Goal: Book appointment/travel/reservation

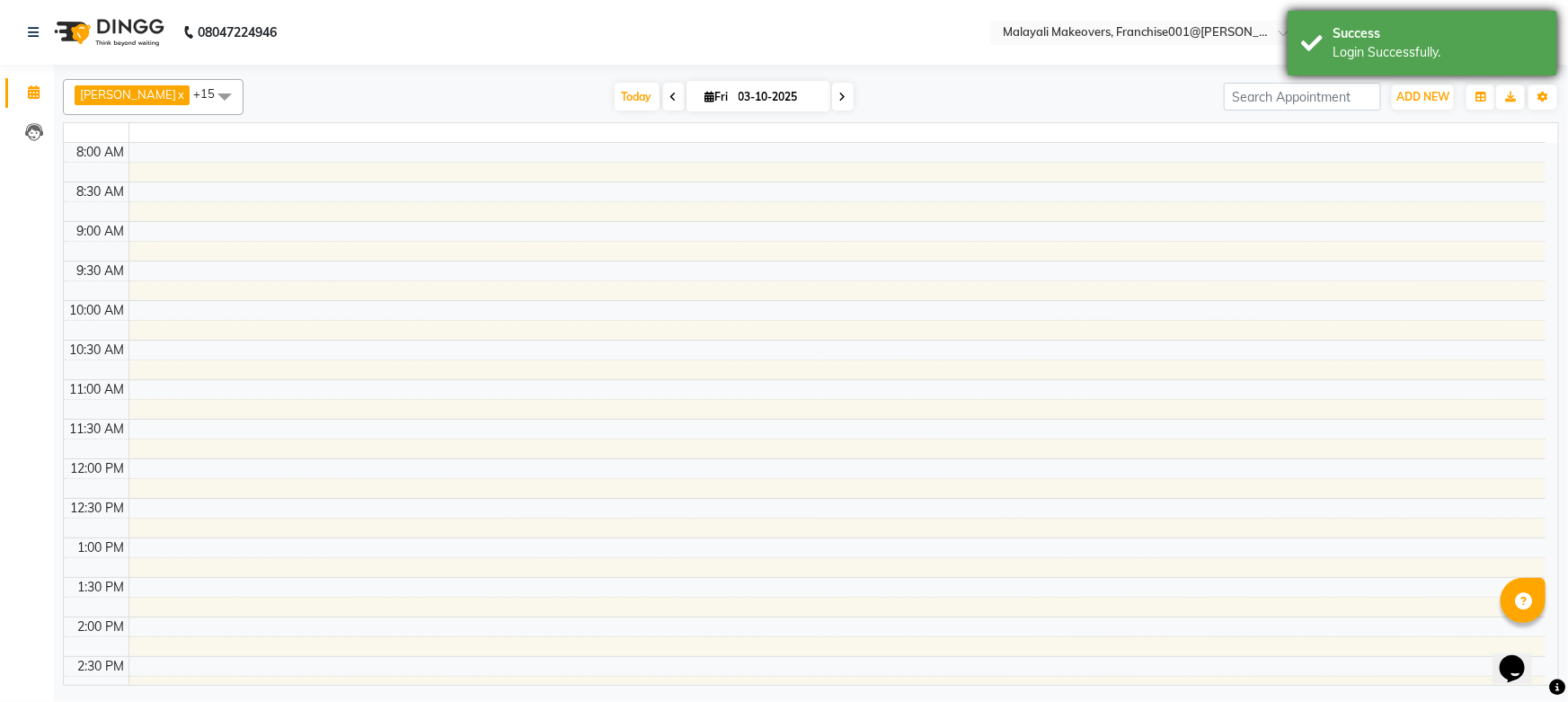
select select "en"
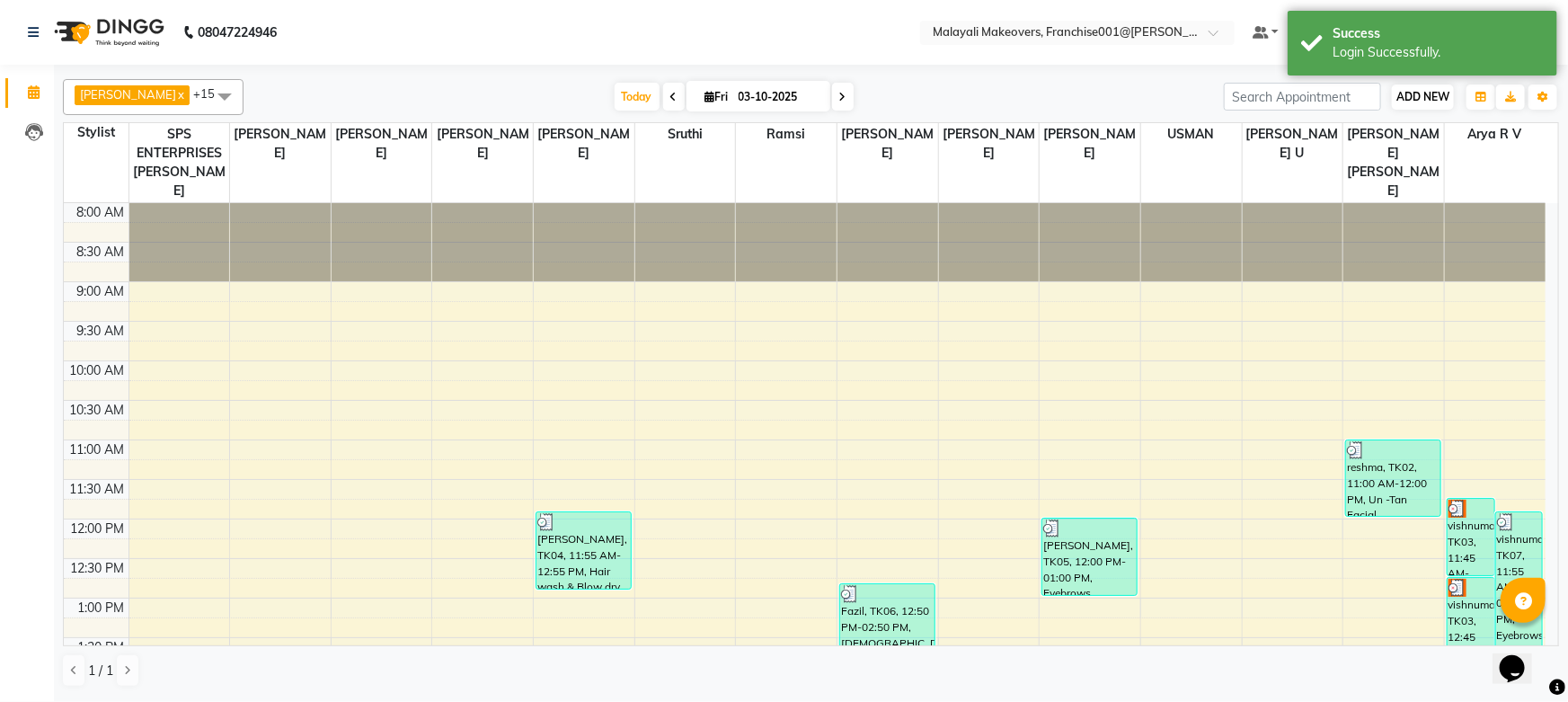
scroll to position [562, 0]
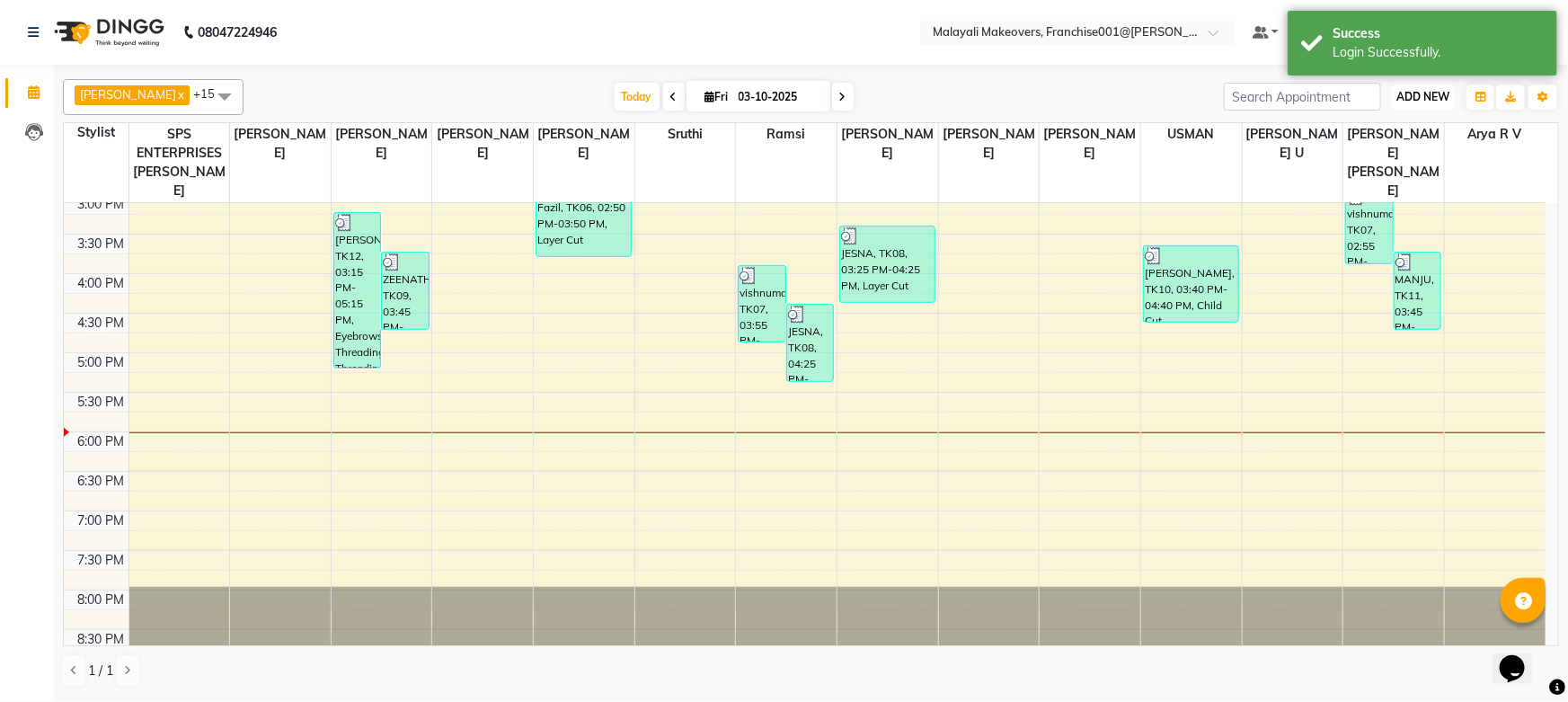
click at [1422, 98] on span "ADD NEW" at bounding box center [1422, 96] width 53 height 14
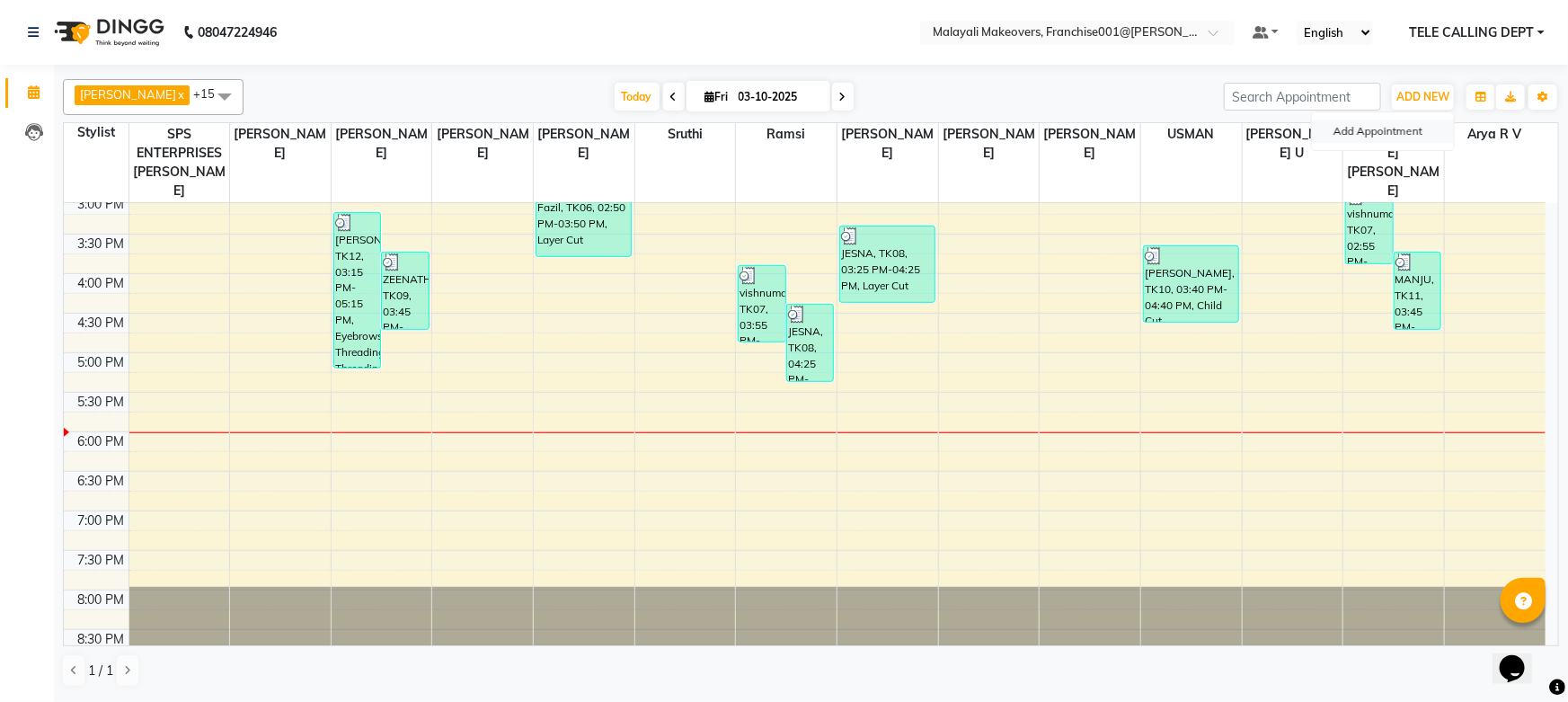
click at [1414, 128] on button "Add Appointment" at bounding box center [1383, 130] width 142 height 23
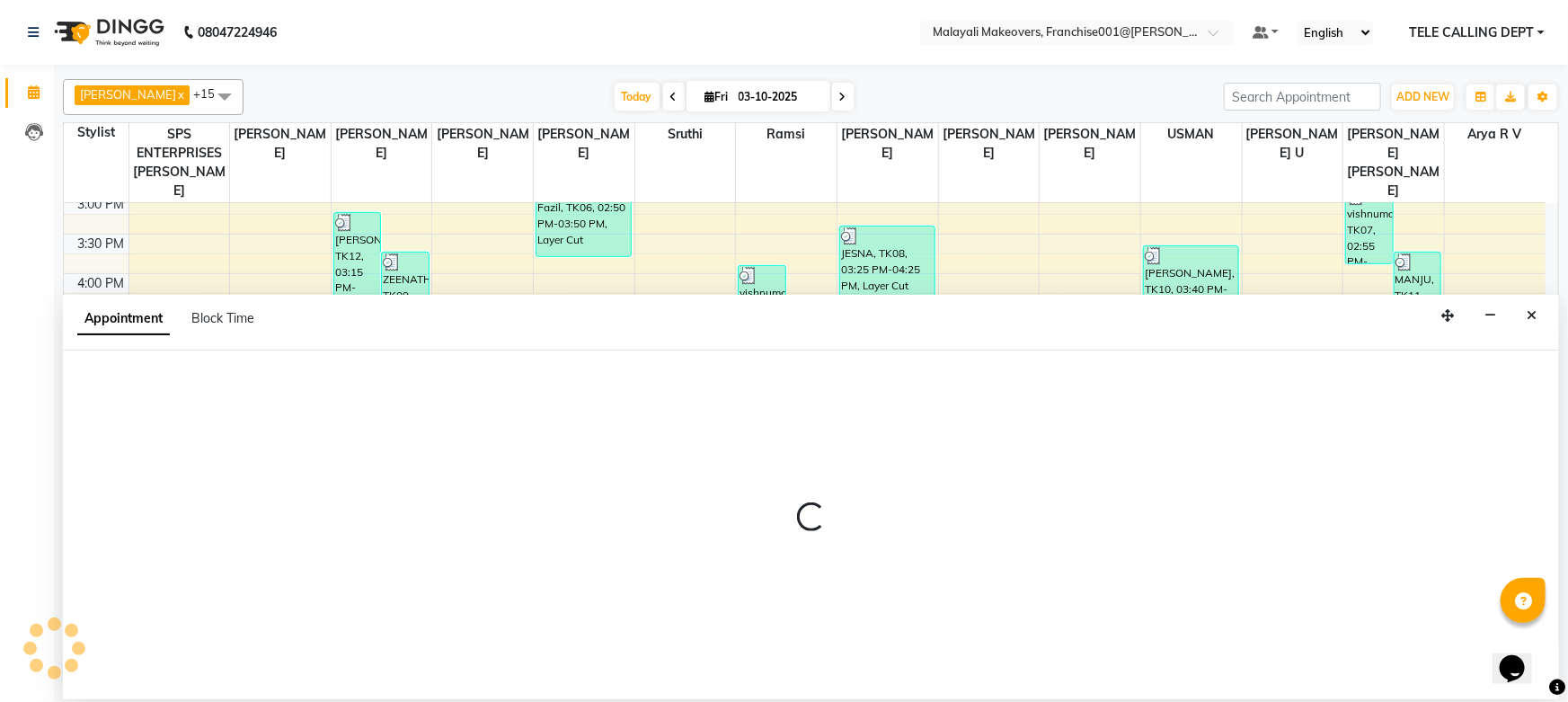
select select "540"
select select "tentative"
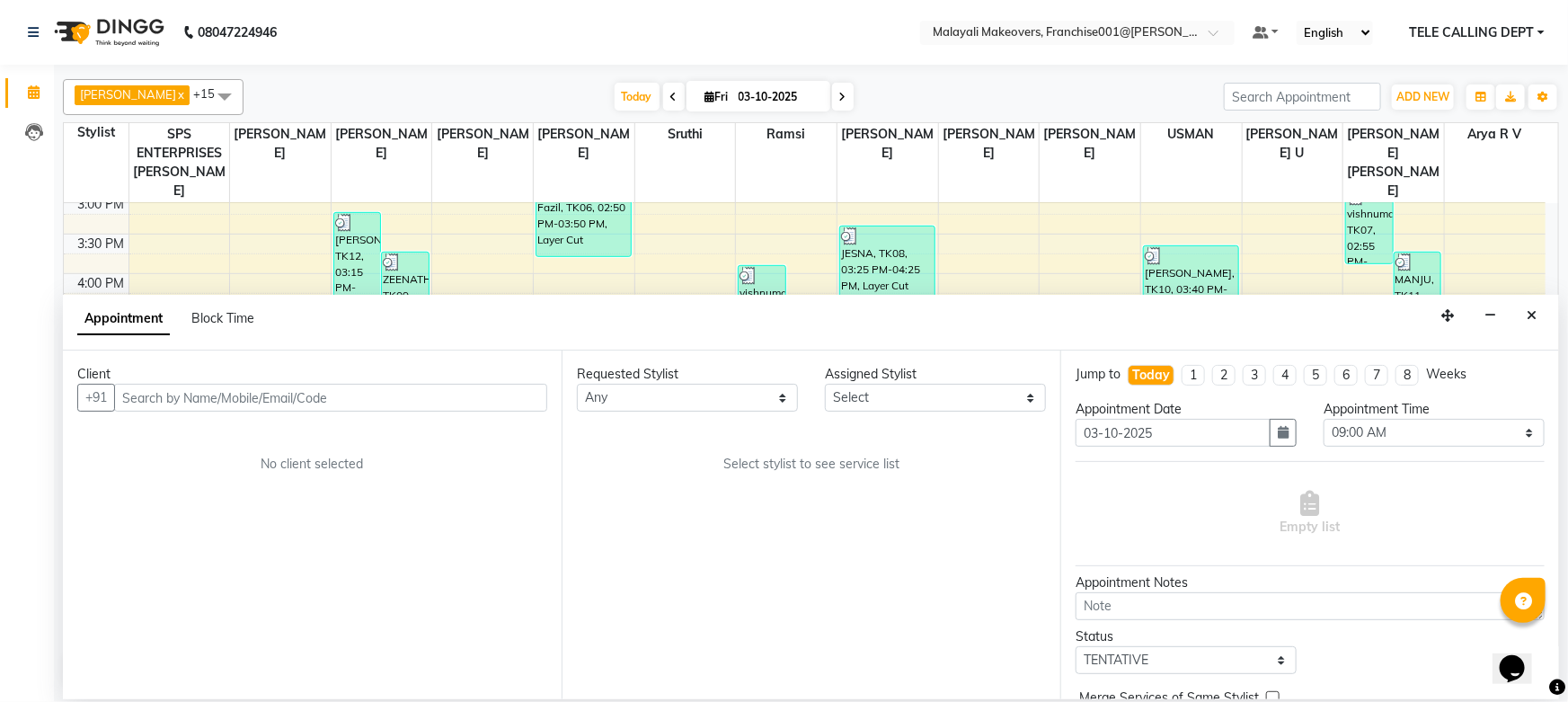
click at [255, 393] on input "text" at bounding box center [331, 398] width 433 height 28
type input "8590302687"
click at [517, 386] on button "Add Client" at bounding box center [510, 398] width 75 height 28
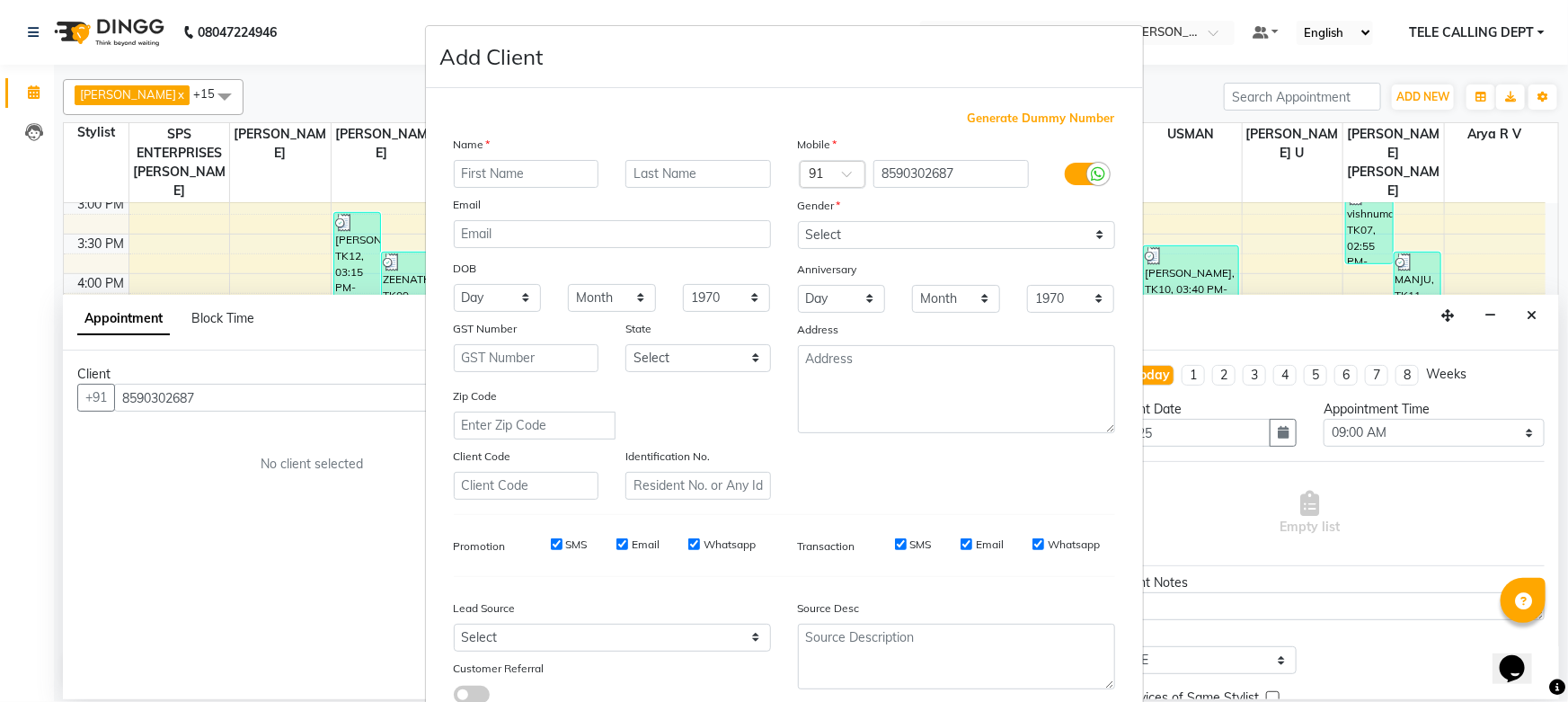
click at [488, 180] on input "text" at bounding box center [527, 174] width 146 height 28
type input "[PERSON_NAME]"
click at [840, 240] on select "Select [DEMOGRAPHIC_DATA] [DEMOGRAPHIC_DATA] Other Prefer Not To Say" at bounding box center [957, 235] width 318 height 28
select select "[DEMOGRAPHIC_DATA]"
click at [798, 221] on select "Select [DEMOGRAPHIC_DATA] [DEMOGRAPHIC_DATA] Other Prefer Not To Say" at bounding box center [957, 235] width 318 height 28
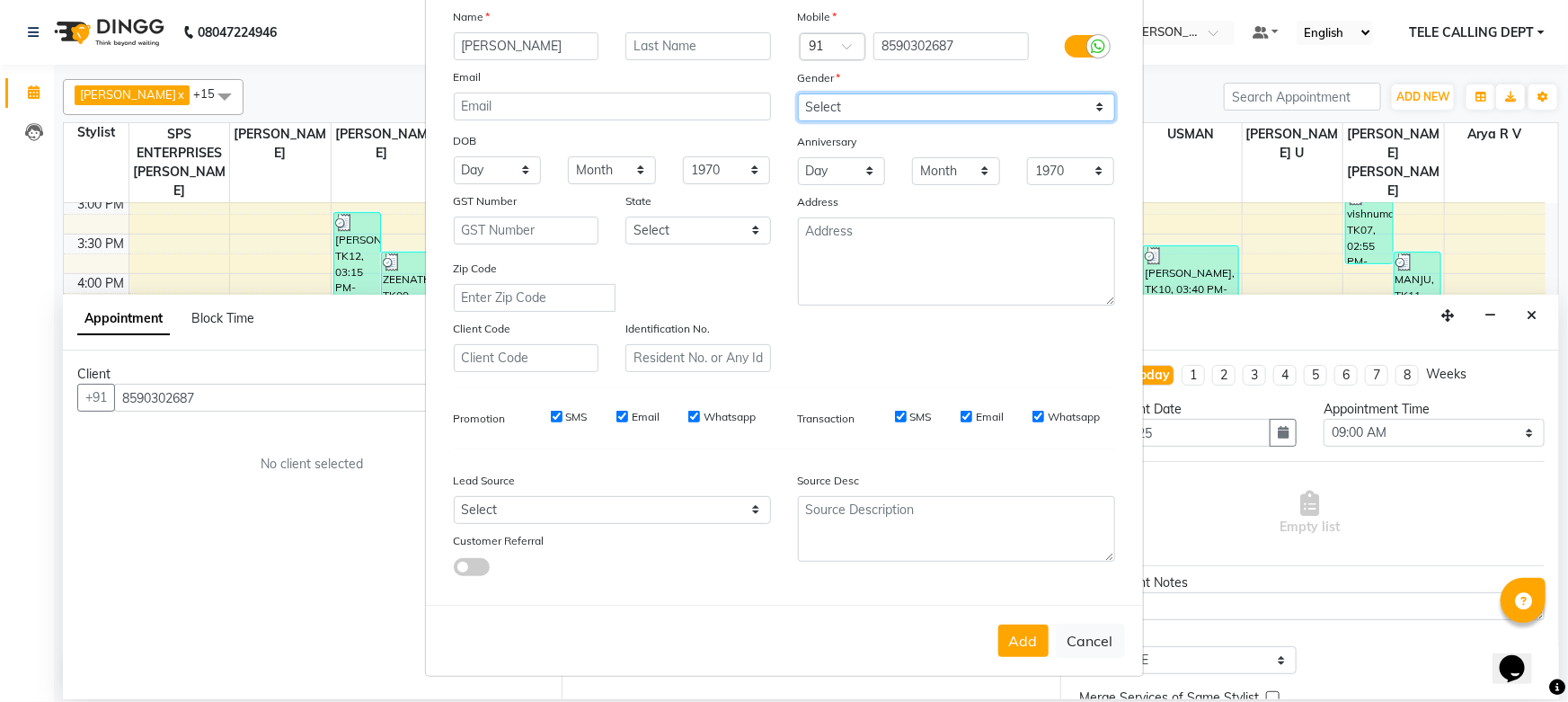
scroll to position [133, 0]
click at [1012, 623] on div "Add Cancel" at bounding box center [784, 640] width 718 height 71
click at [1017, 628] on button "Add" at bounding box center [1023, 640] width 51 height 32
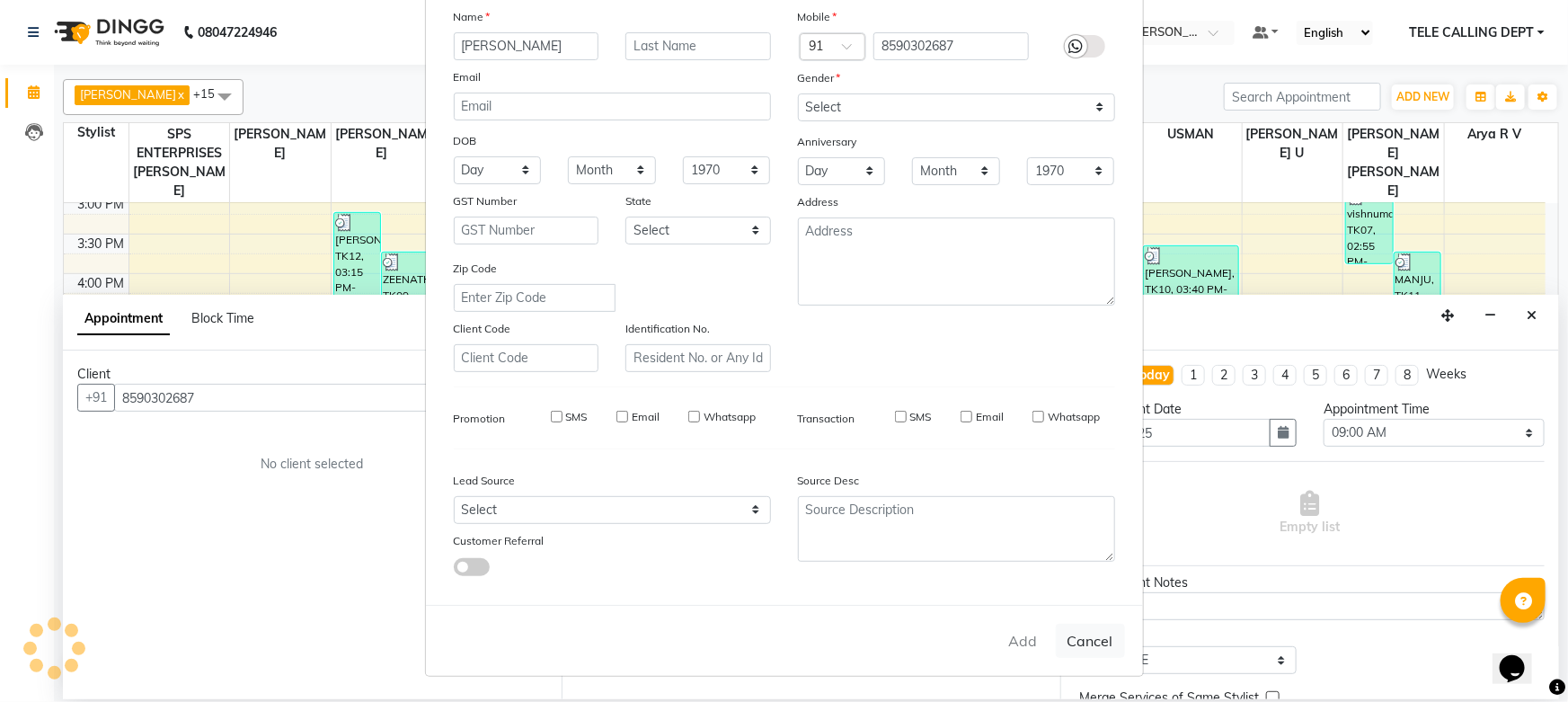
type input "85******87"
select select
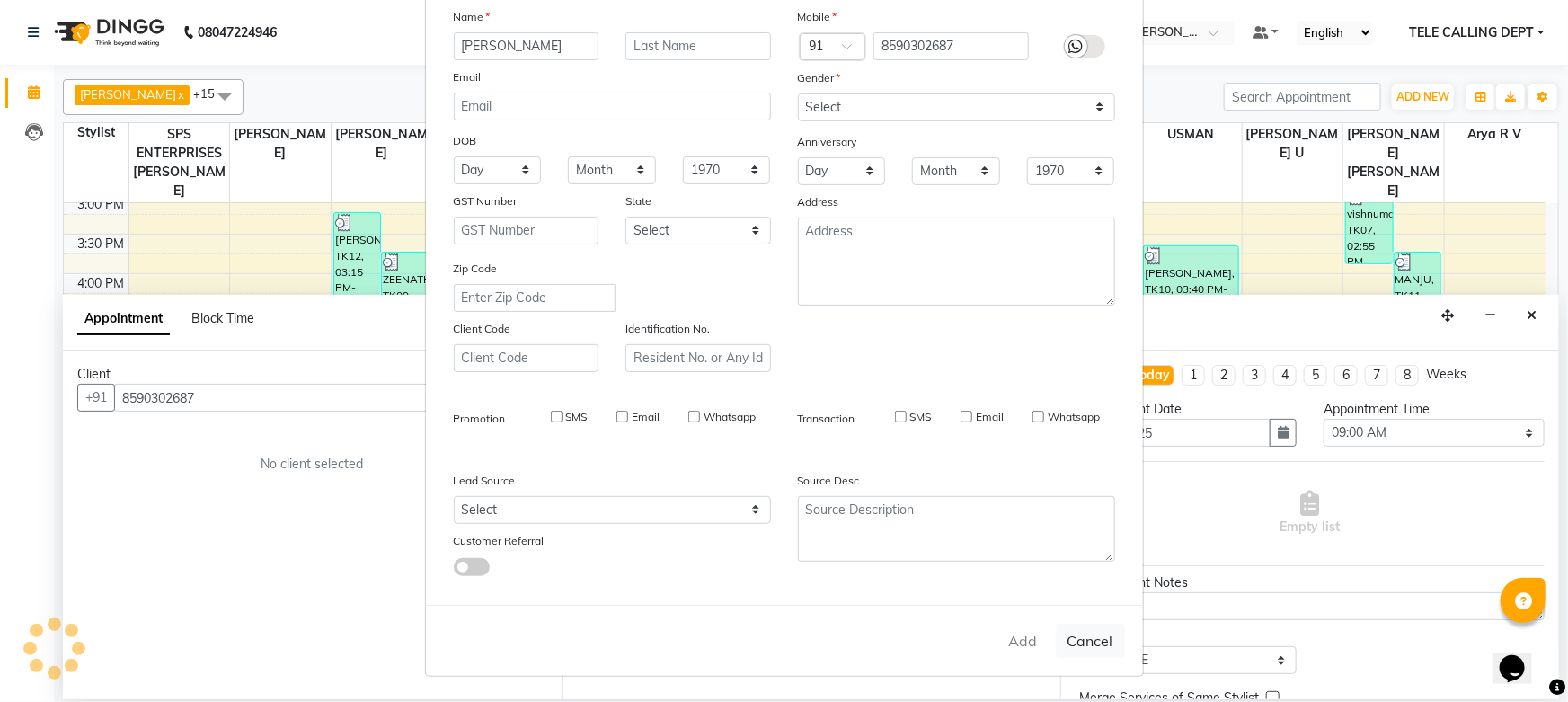
select select
checkbox input "false"
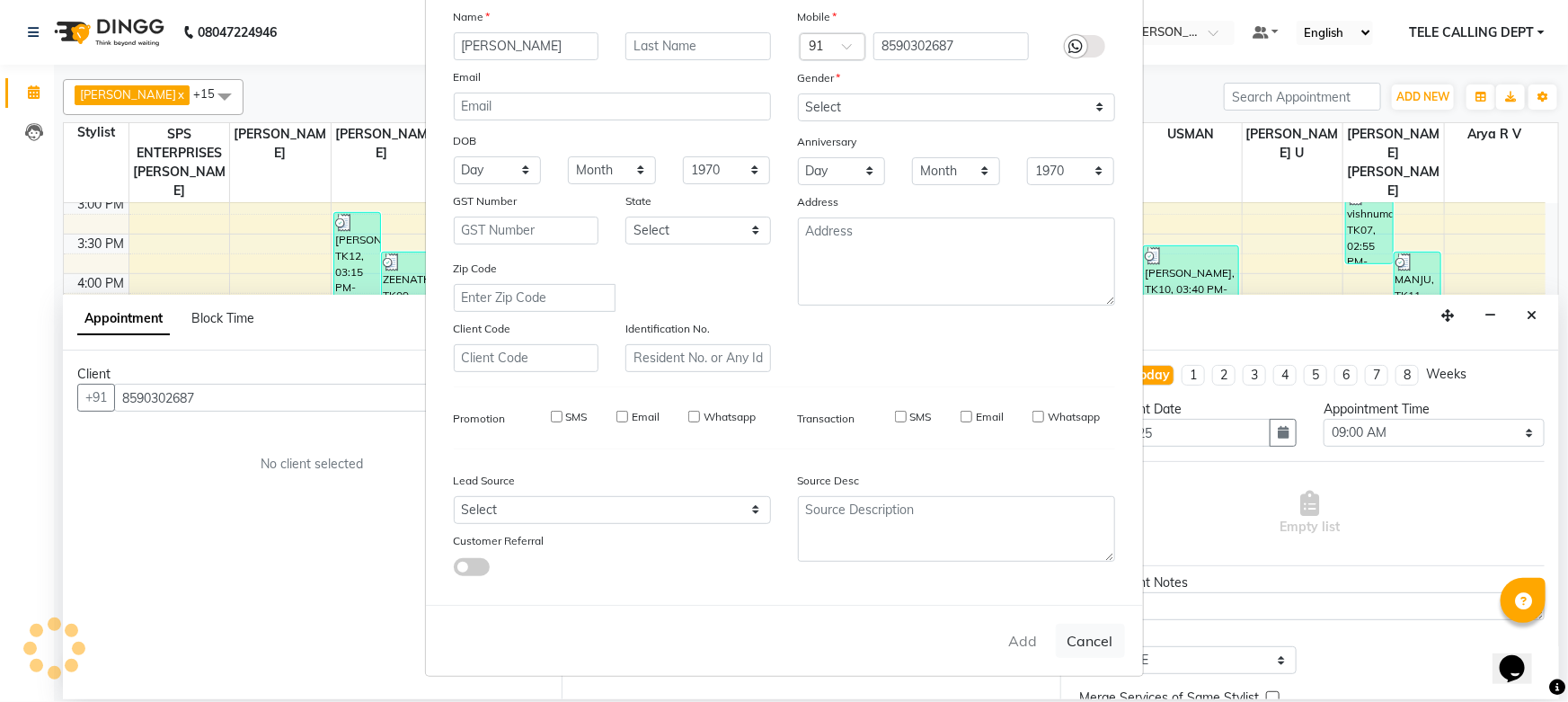
checkbox input "false"
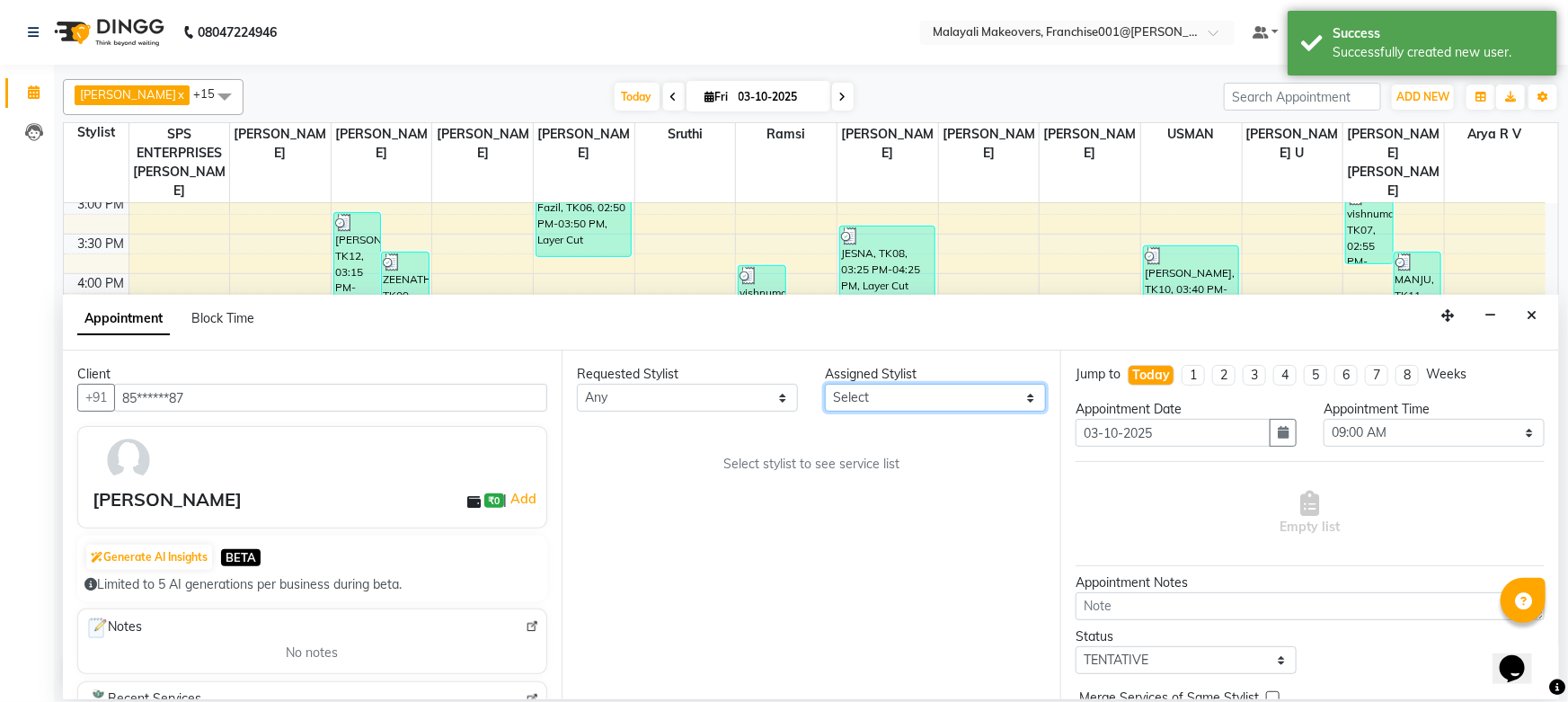
click at [917, 388] on select "Select [PERSON_NAME] R V chippy [PERSON_NAME] [PERSON_NAME] M [PERSON_NAME] [PE…" at bounding box center [935, 398] width 221 height 28
select select "49217"
click at [825, 384] on select "Select [PERSON_NAME] R V chippy [PERSON_NAME] [PERSON_NAME] M [PERSON_NAME] [PE…" at bounding box center [935, 398] width 221 height 28
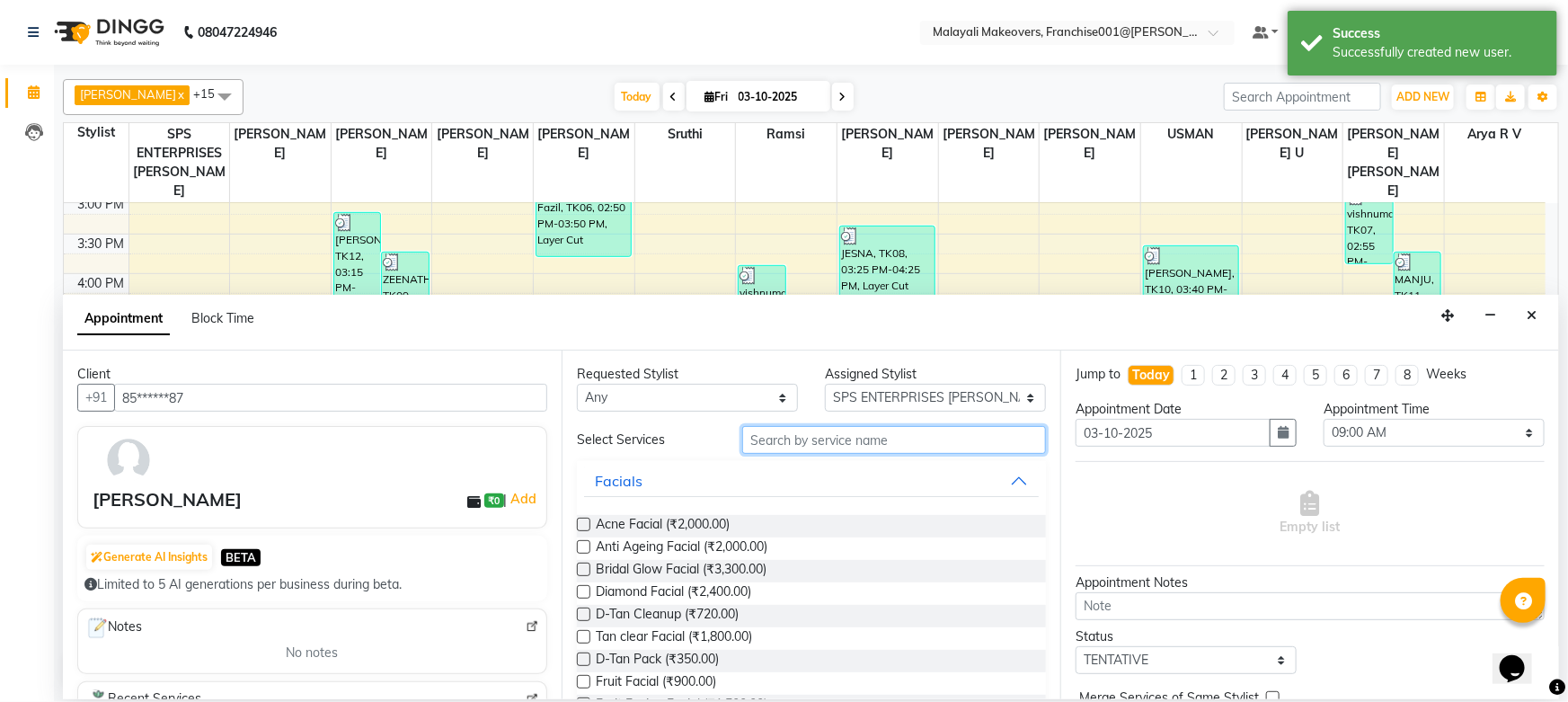
click at [814, 432] on input "text" at bounding box center [894, 440] width 304 height 28
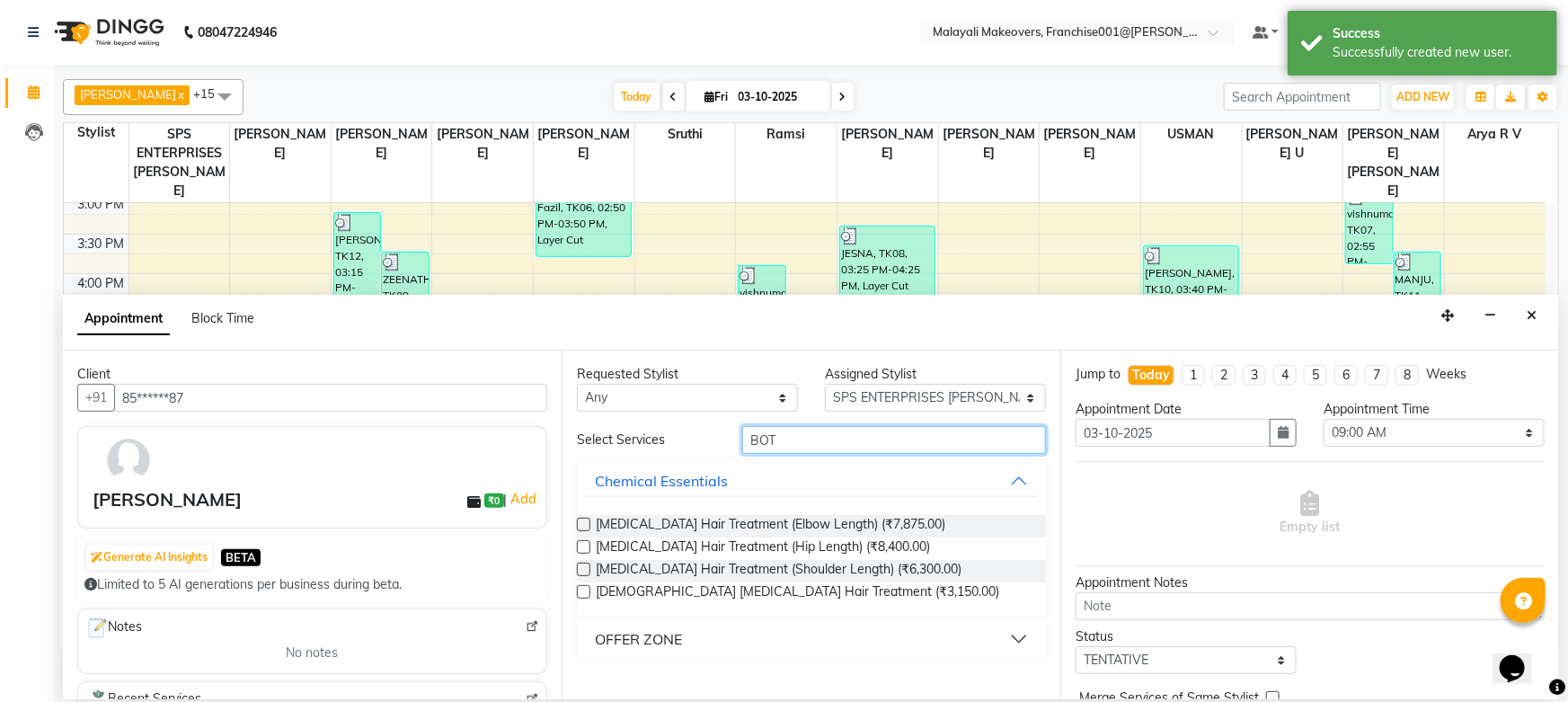
type input "BOT"
click at [659, 641] on div "OFFER ZONE" at bounding box center [638, 638] width 87 height 21
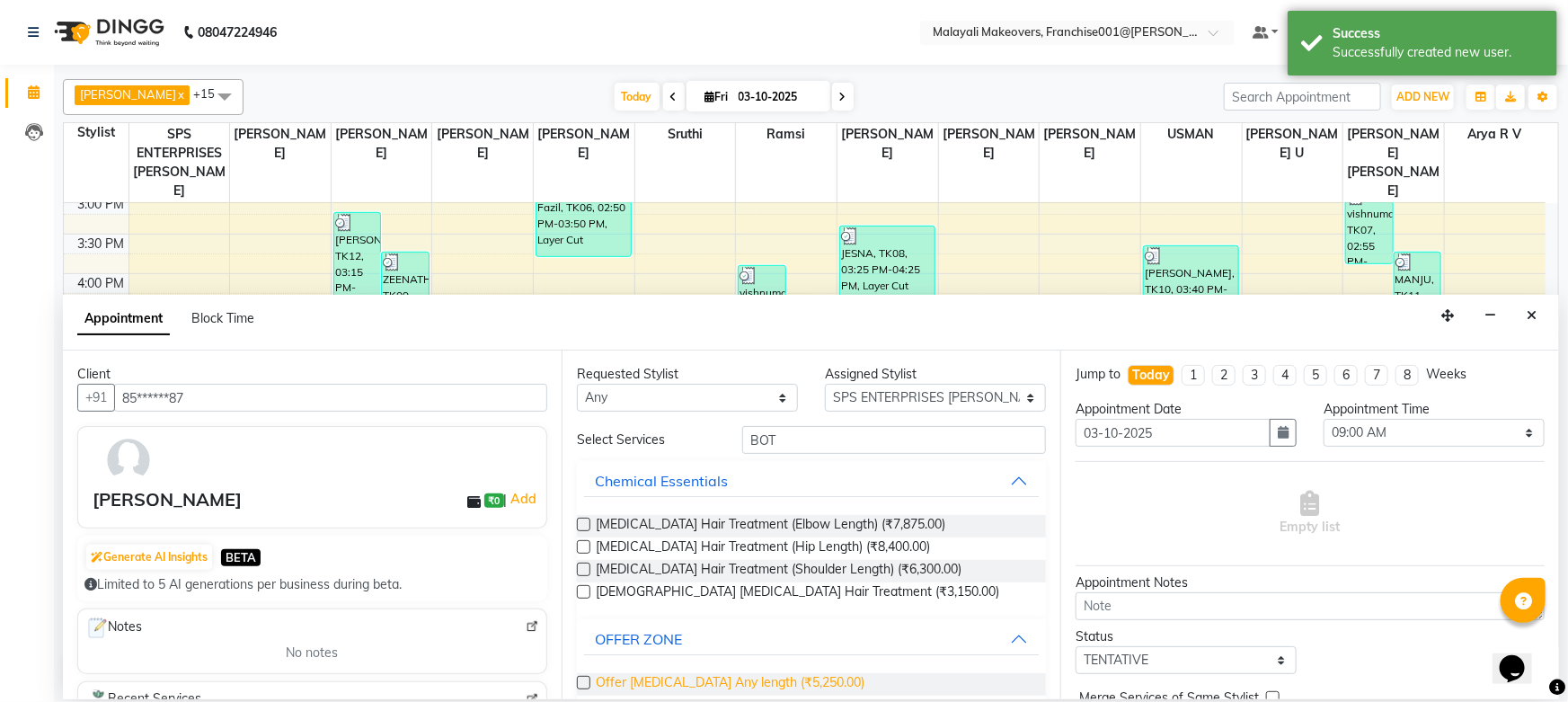
click at [653, 678] on span "Offer [MEDICAL_DATA] Any length (₹5,250.00)" at bounding box center [730, 684] width 269 height 22
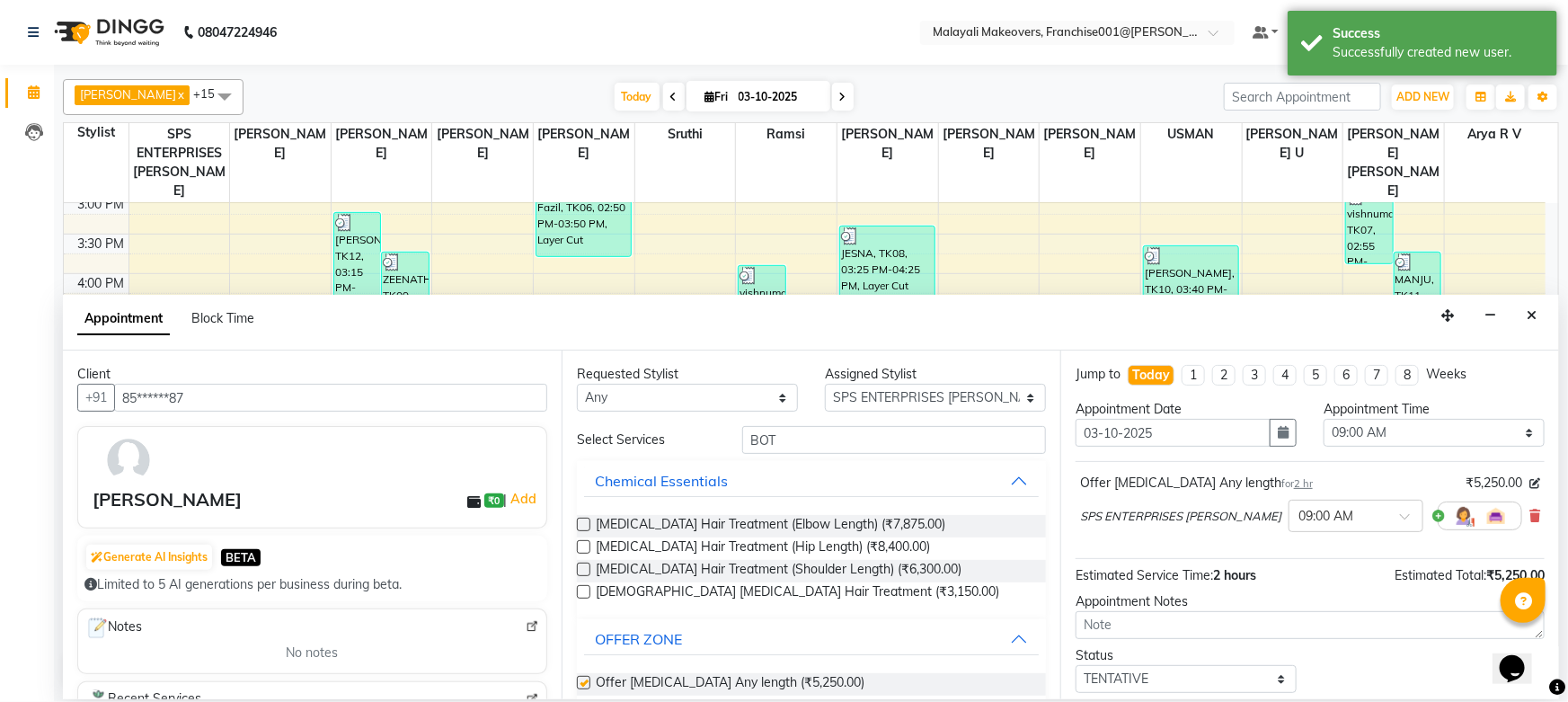
checkbox input "false"
click at [1278, 437] on icon "button" at bounding box center [1284, 432] width 11 height 13
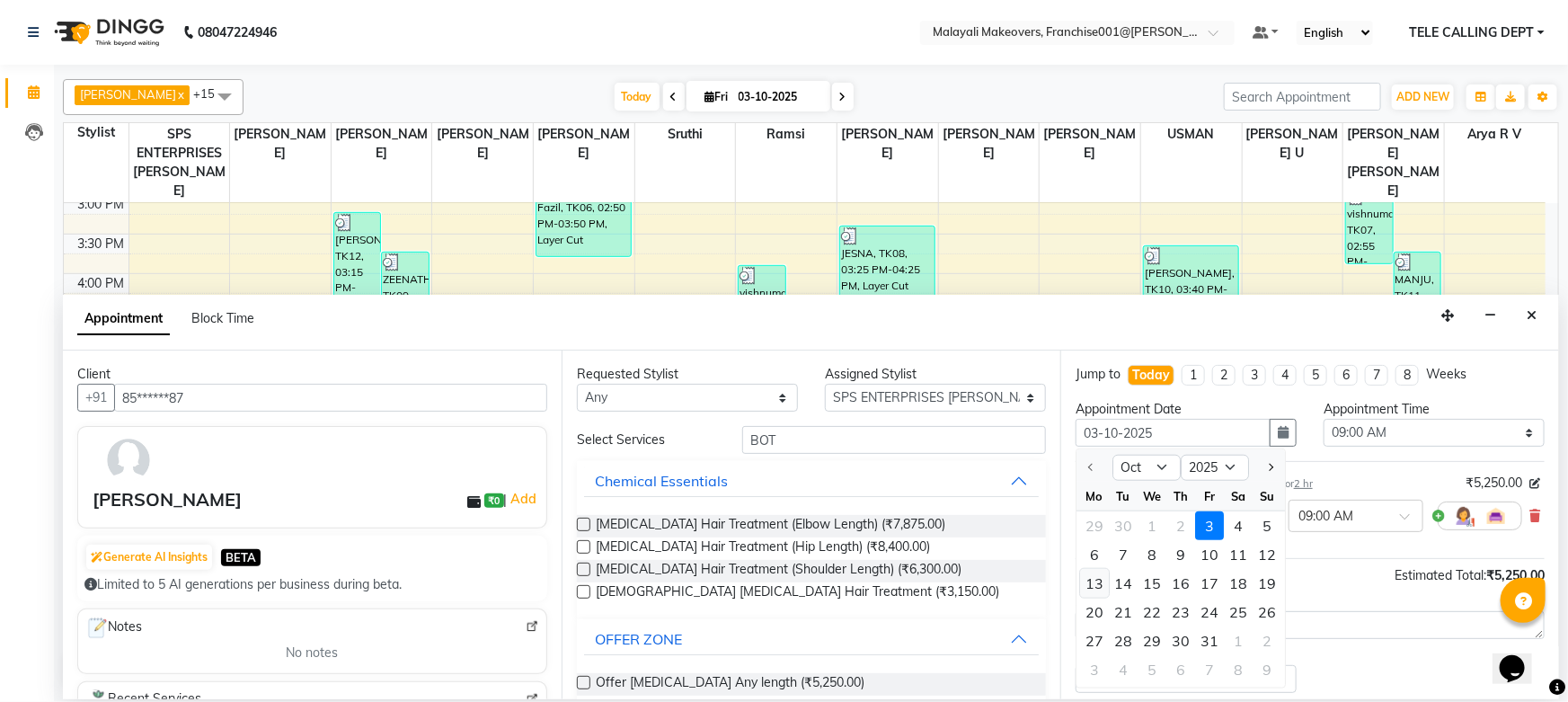
click at [1102, 575] on div "13" at bounding box center [1094, 583] width 29 height 29
type input "[DATE]"
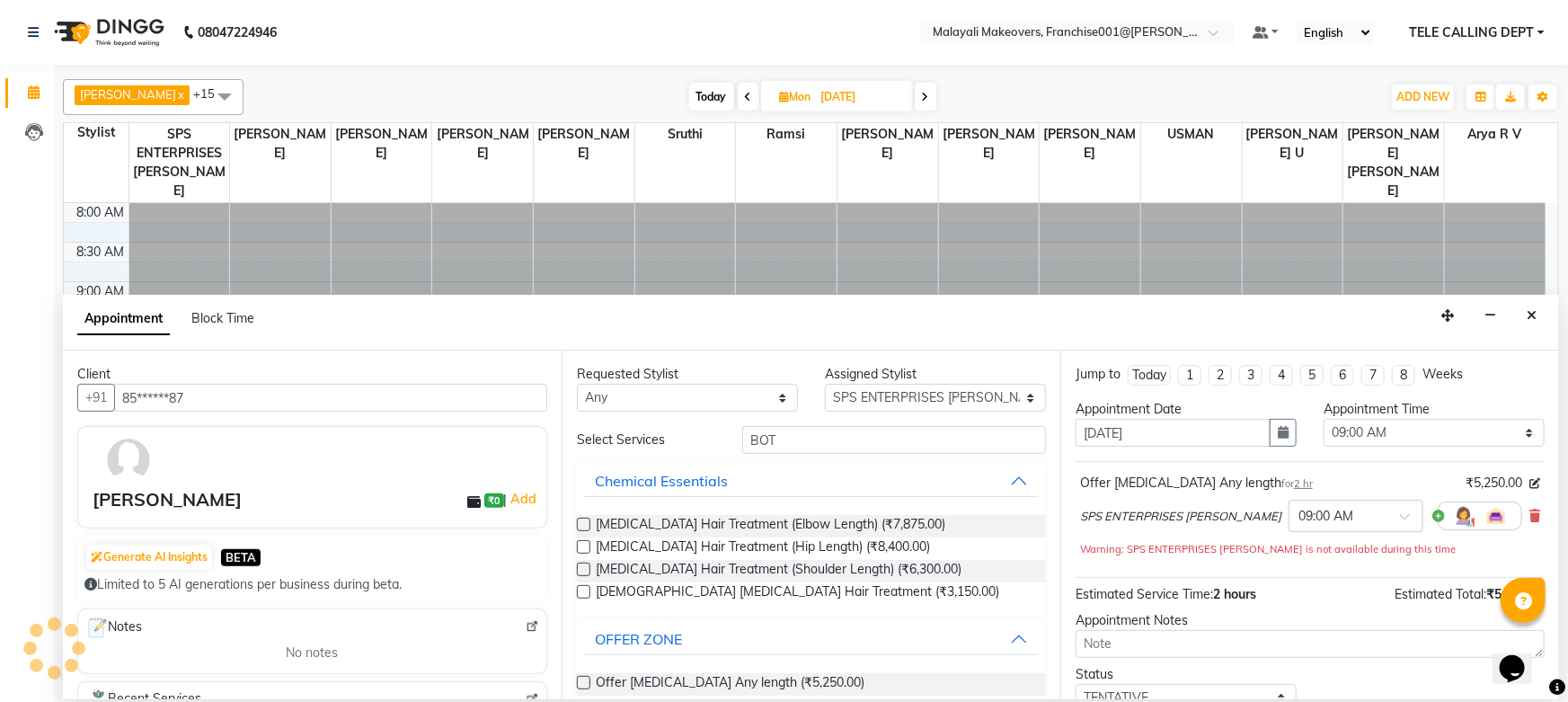
scroll to position [562, 0]
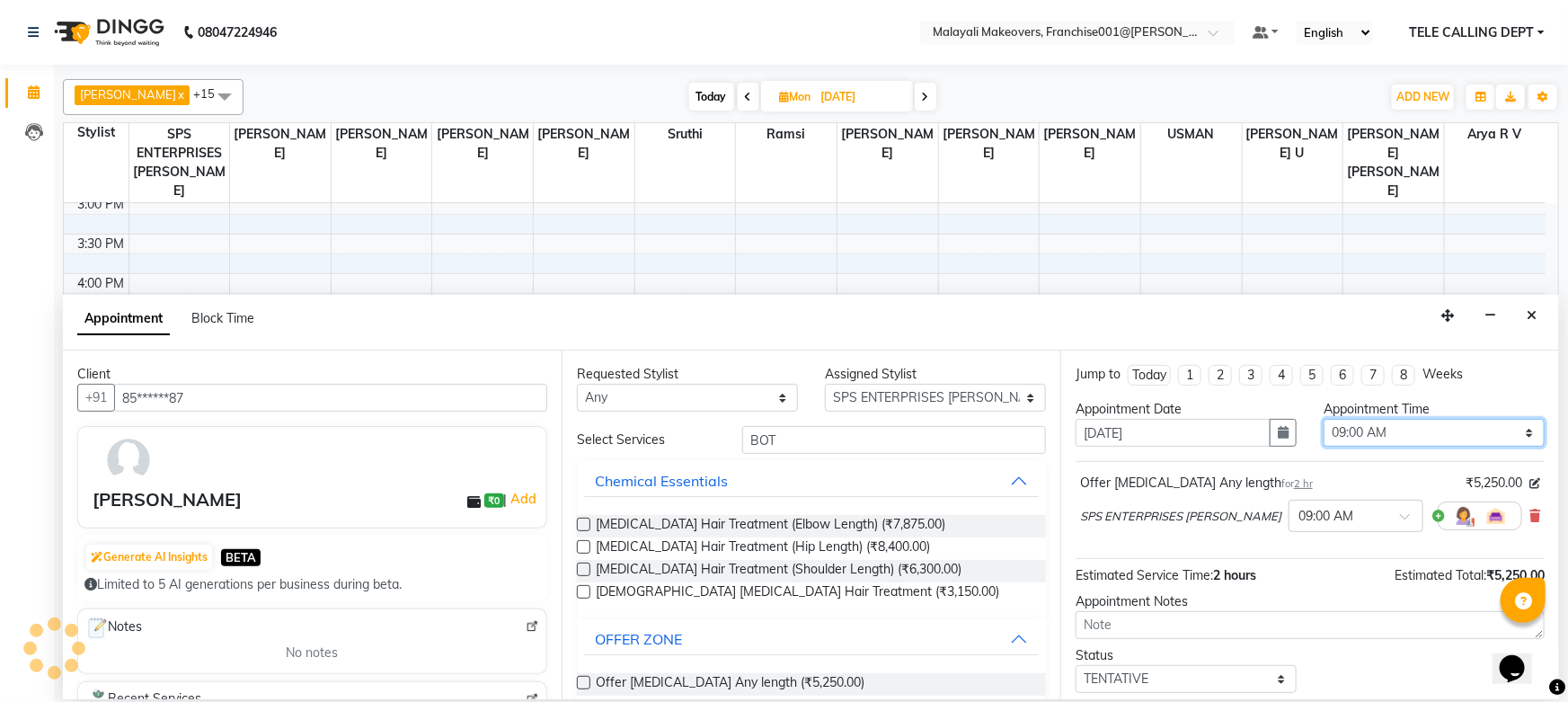
click at [1395, 430] on select "Select 09:00 AM 09:15 AM 09:30 AM 09:45 AM 10:00 AM 10:15 AM 10:30 AM 10:45 AM …" at bounding box center [1434, 433] width 221 height 28
select select "600"
click at [1324, 419] on select "Select 09:00 AM 09:15 AM 09:30 AM 09:45 AM 10:00 AM 10:15 AM 10:30 AM 10:45 AM …" at bounding box center [1434, 433] width 221 height 28
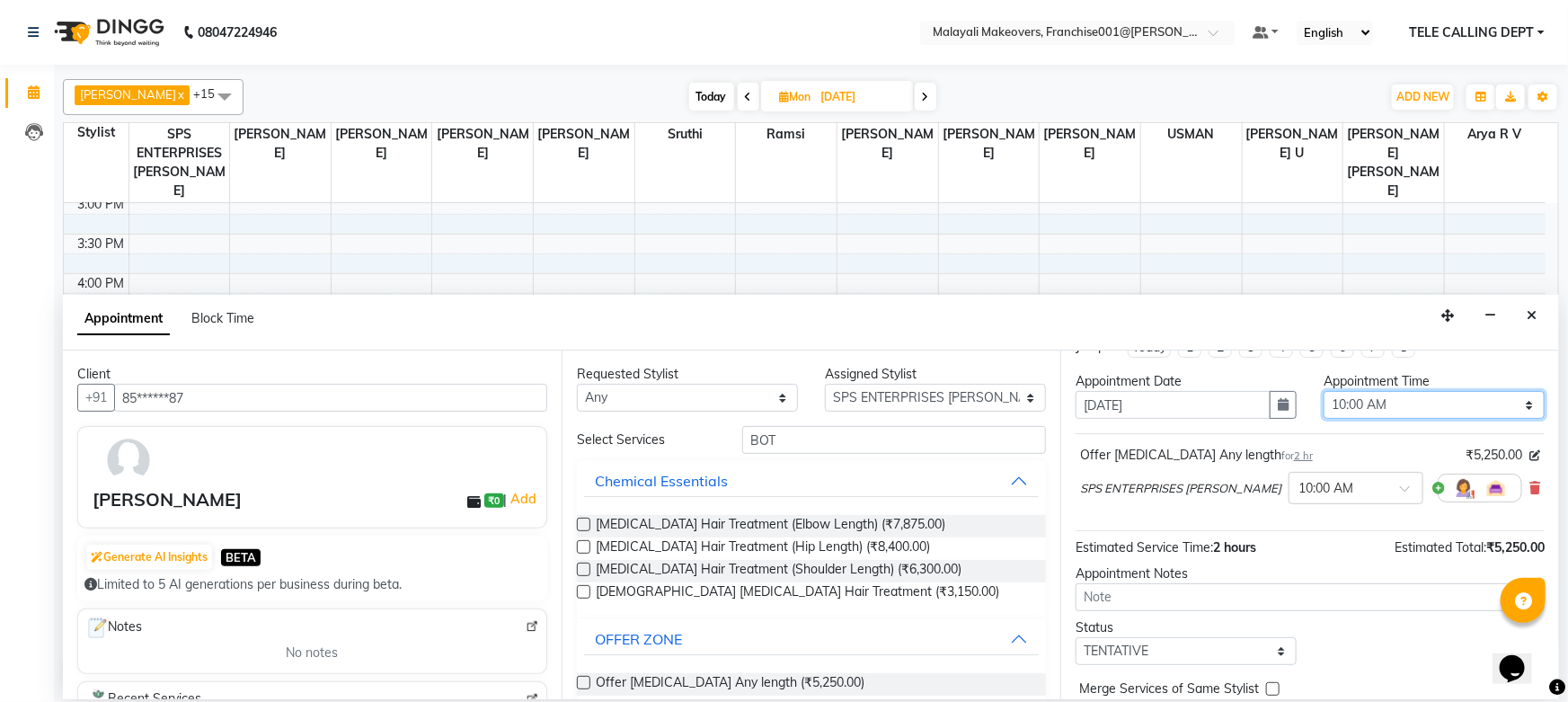
scroll to position [106, 0]
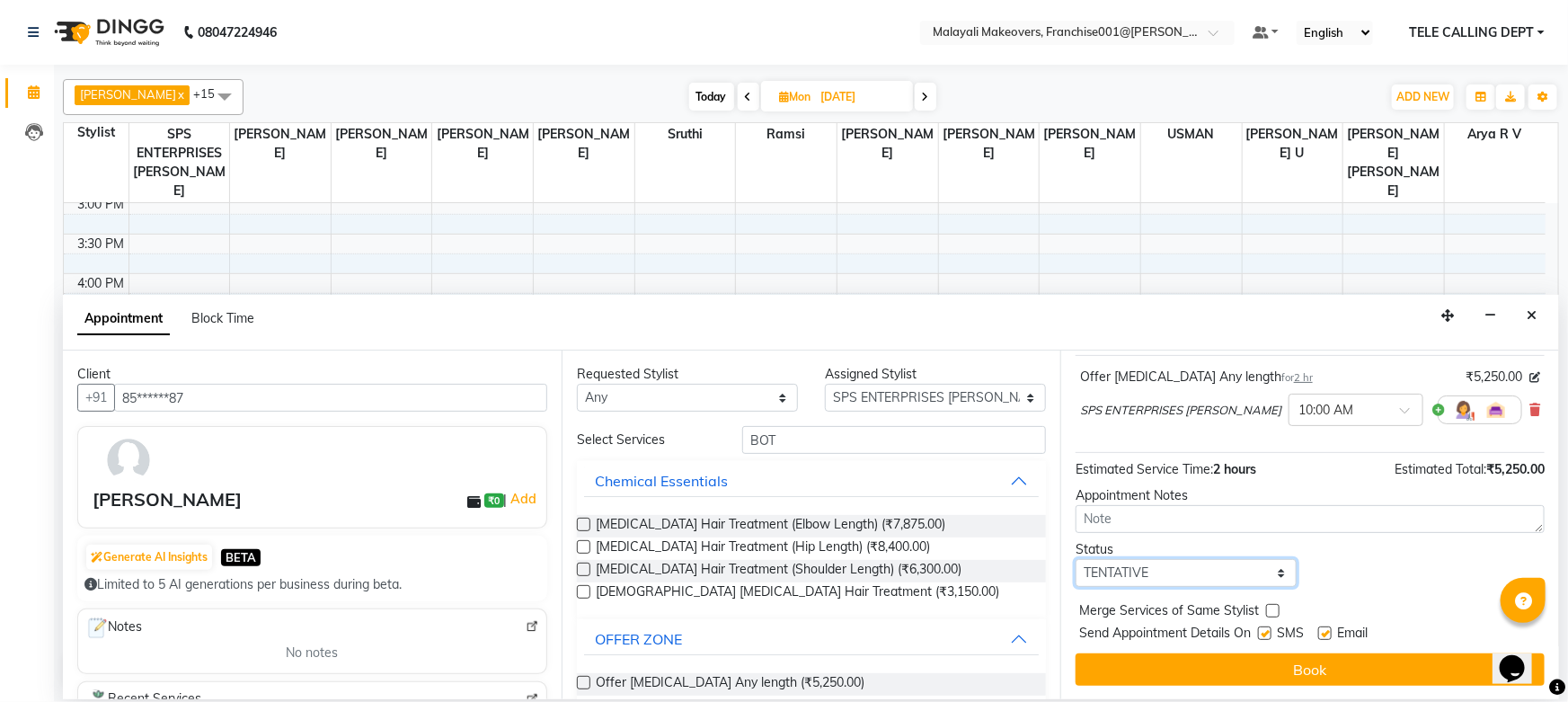
click at [1158, 577] on select "Select TENTATIVE CONFIRM UPCOMING" at bounding box center [1186, 573] width 221 height 28
select select "confirm booking"
click at [1076, 559] on select "Select TENTATIVE CONFIRM UPCOMING" at bounding box center [1186, 573] width 221 height 28
click at [1139, 660] on button "Book" at bounding box center [1310, 670] width 469 height 32
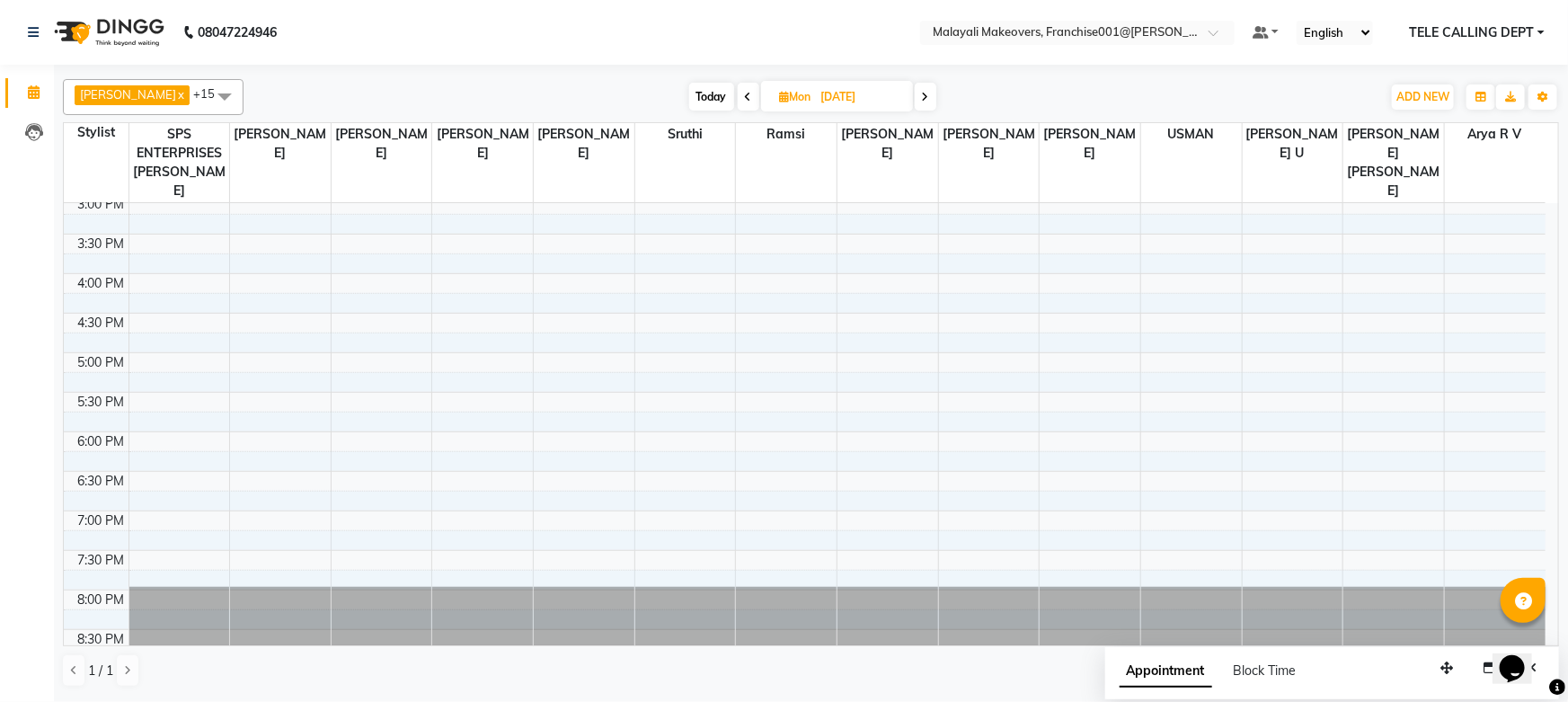
click at [1529, 29] on span "TELE CALLING DEPT" at bounding box center [1471, 32] width 125 height 18
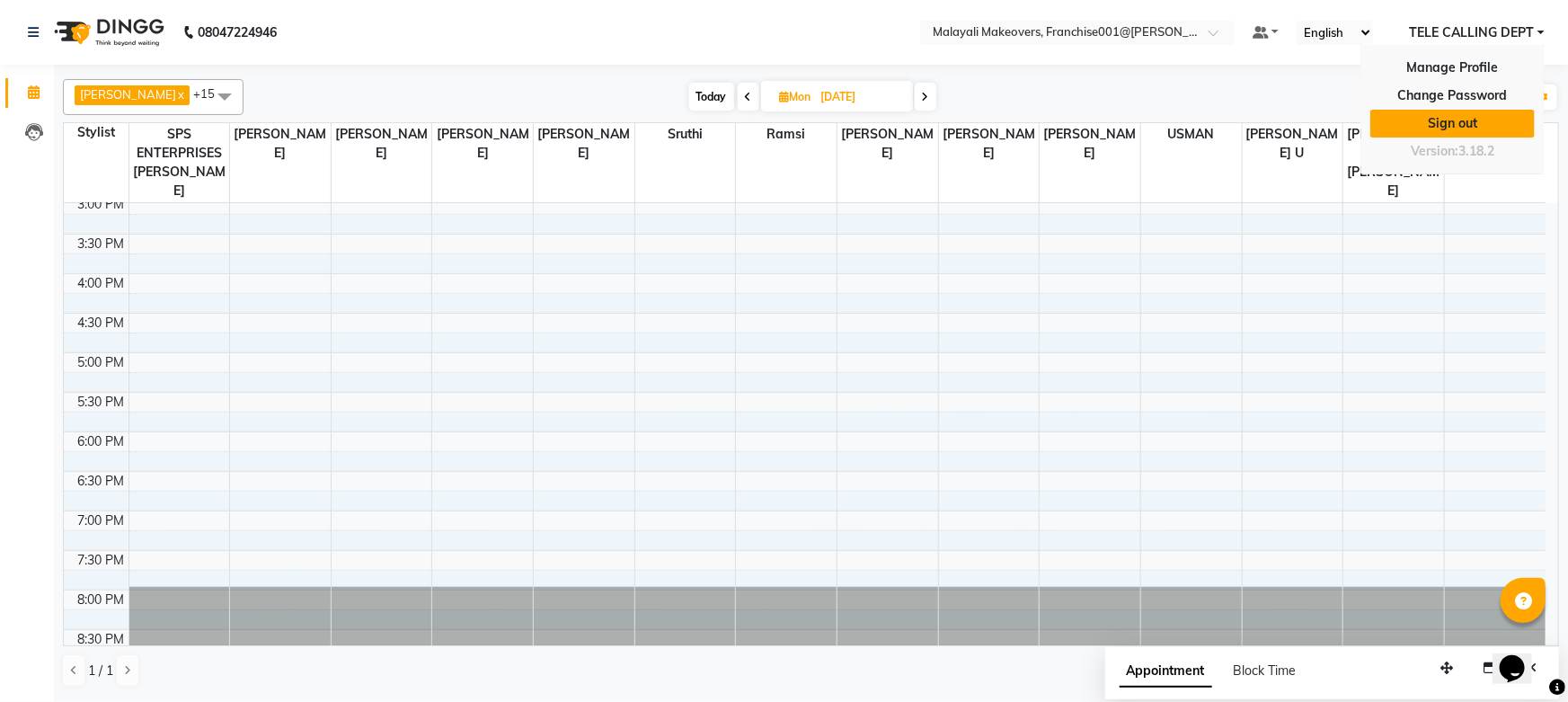
click at [1501, 121] on link "Sign out" at bounding box center [1453, 124] width 164 height 28
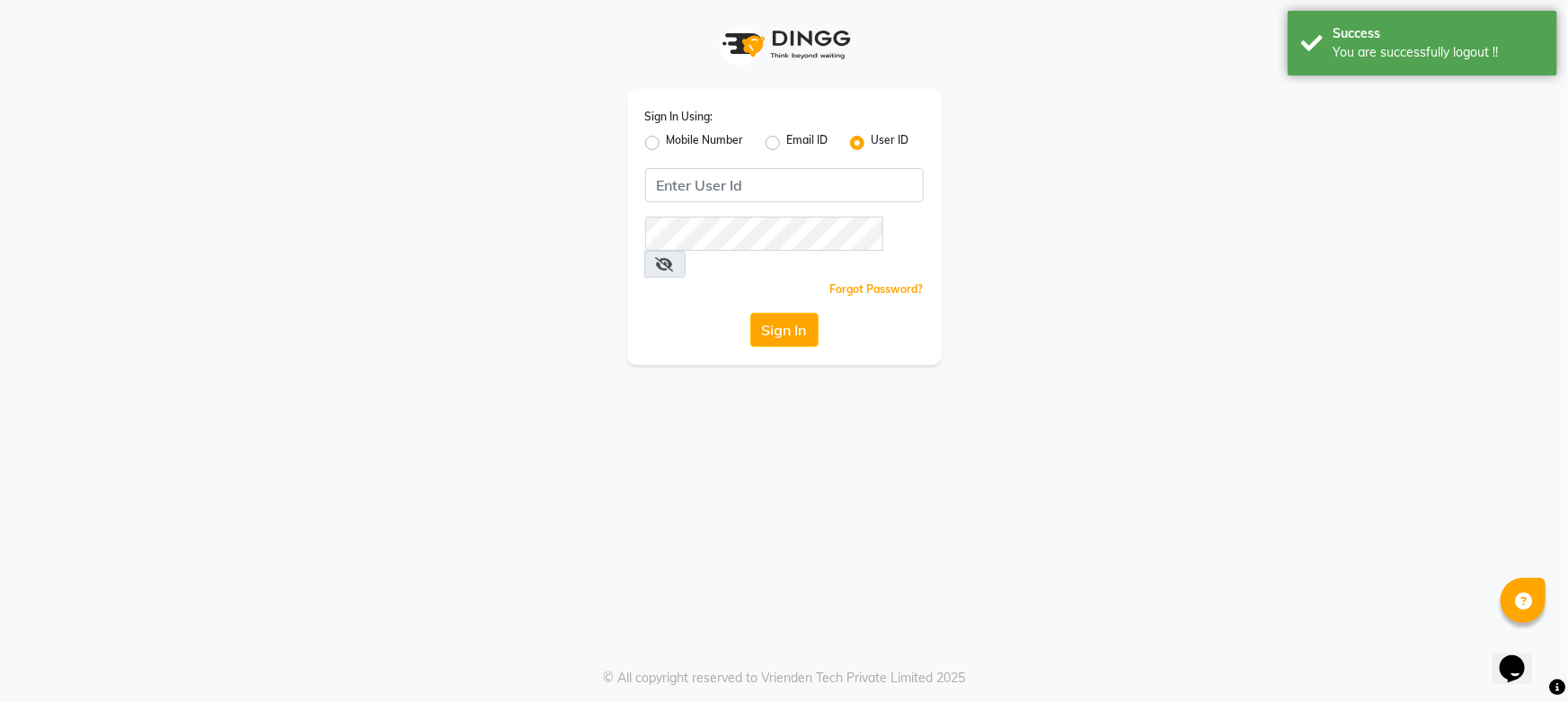
click at [692, 138] on label "Mobile Number" at bounding box center [706, 142] width 78 height 21
click at [679, 138] on input "Mobile Number" at bounding box center [672, 138] width 12 height 12
radio input "true"
radio input "false"
click at [746, 188] on input "Username" at bounding box center [814, 185] width 219 height 34
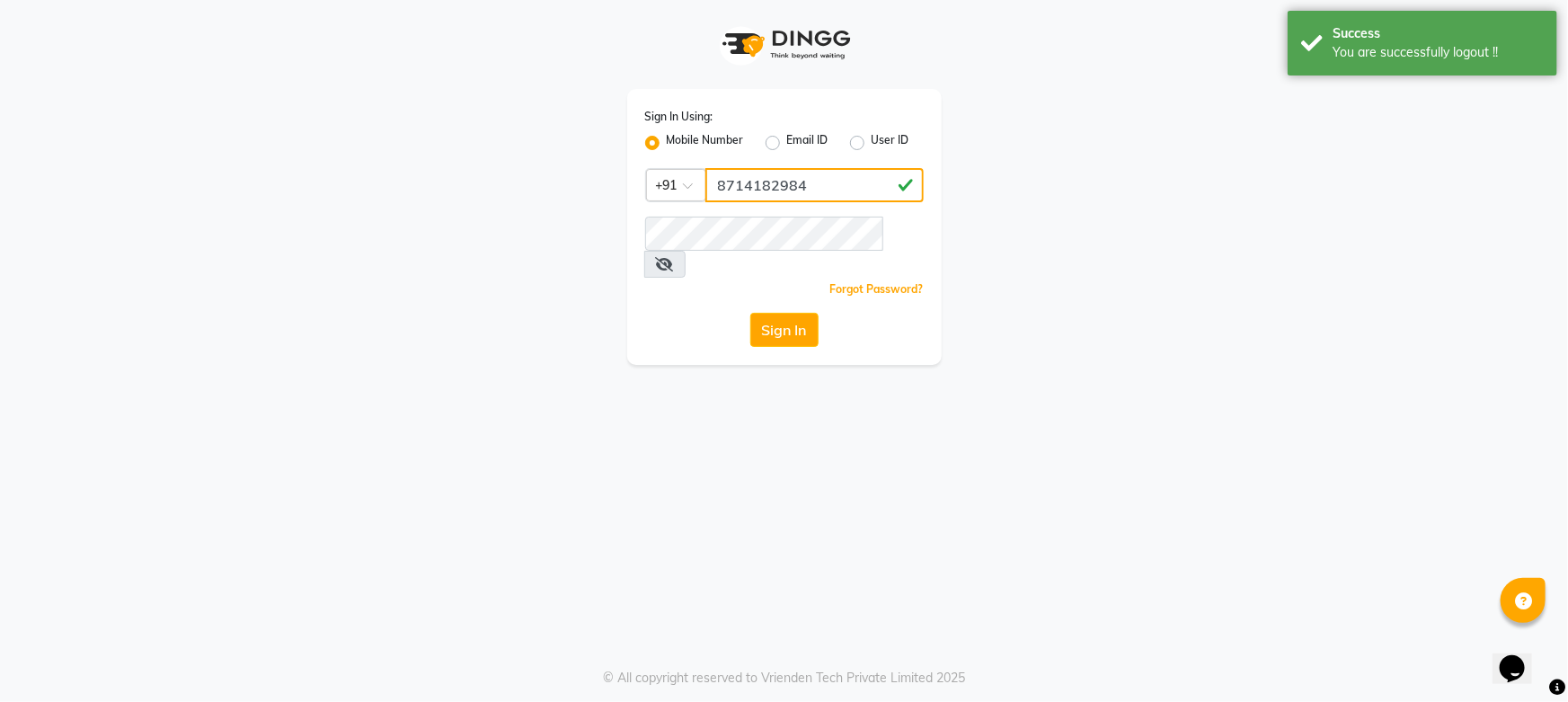
drag, startPoint x: 737, startPoint y: 184, endPoint x: 713, endPoint y: 184, distance: 24.0
click at [713, 184] on input "8714182984" at bounding box center [814, 185] width 219 height 34
drag, startPoint x: 811, startPoint y: 180, endPoint x: 713, endPoint y: 180, distance: 98.0
click at [713, 180] on input "8714182984" at bounding box center [814, 185] width 219 height 34
type input "8714182984"
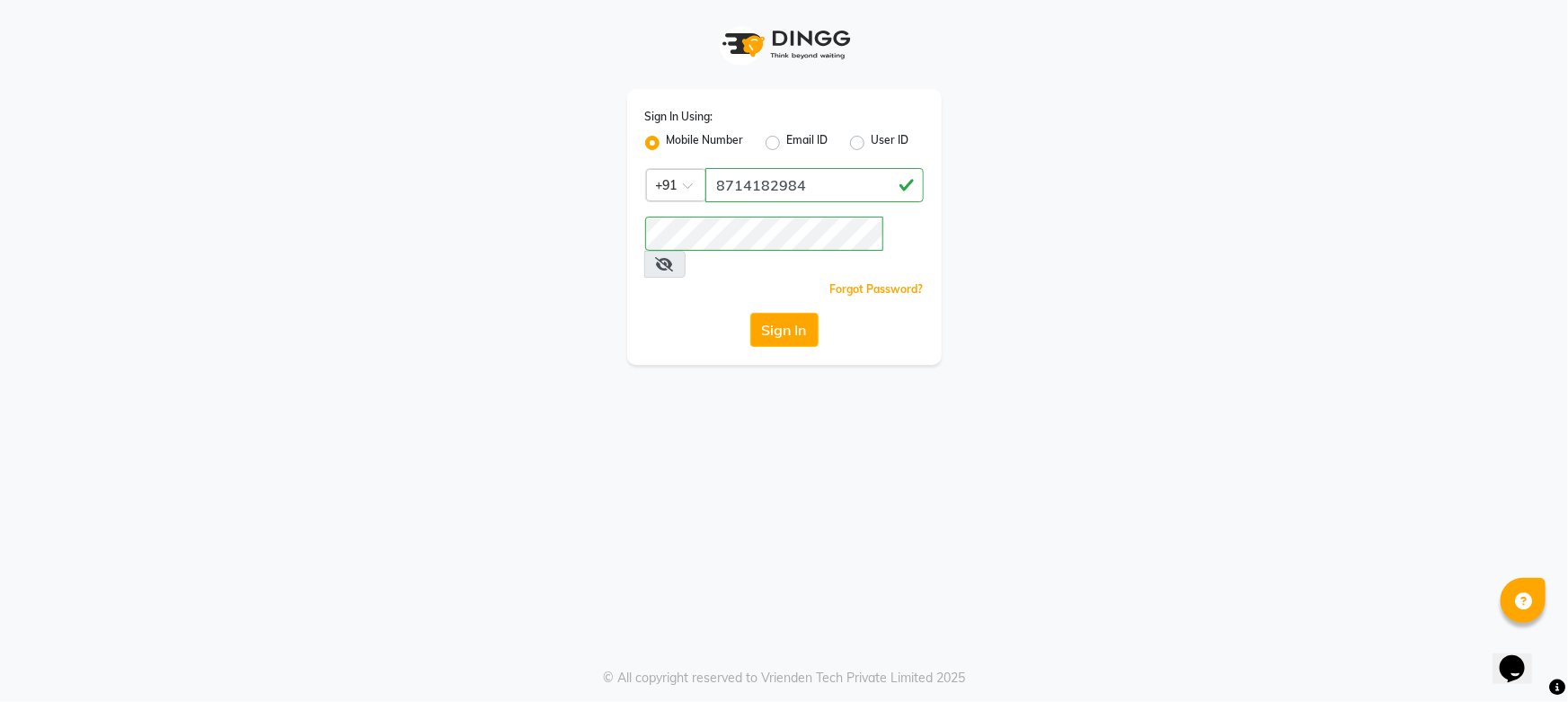
click at [799, 313] on button "Sign In" at bounding box center [785, 330] width 68 height 34
